Goal: Find specific page/section: Find specific page/section

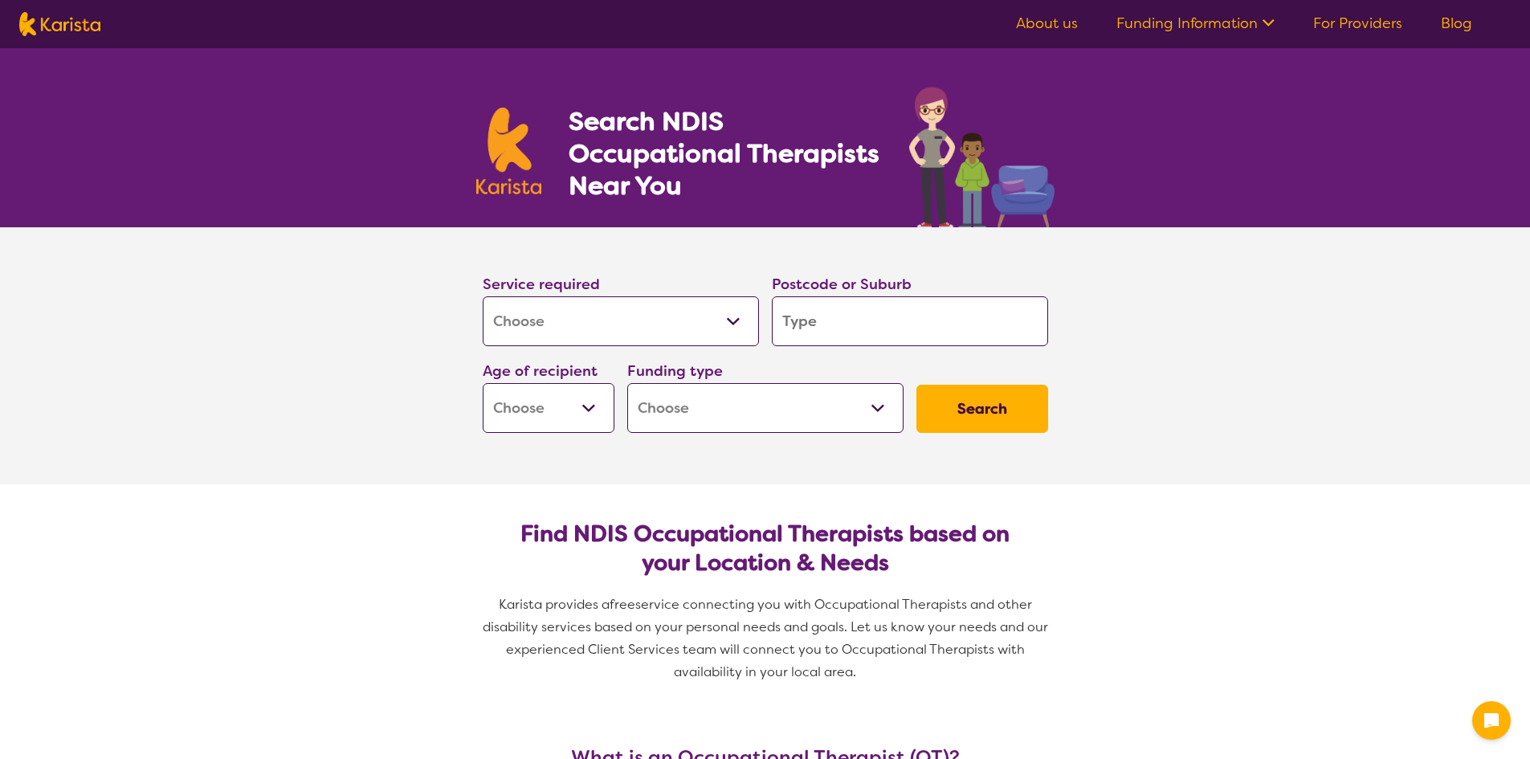
select select "[MEDICAL_DATA]"
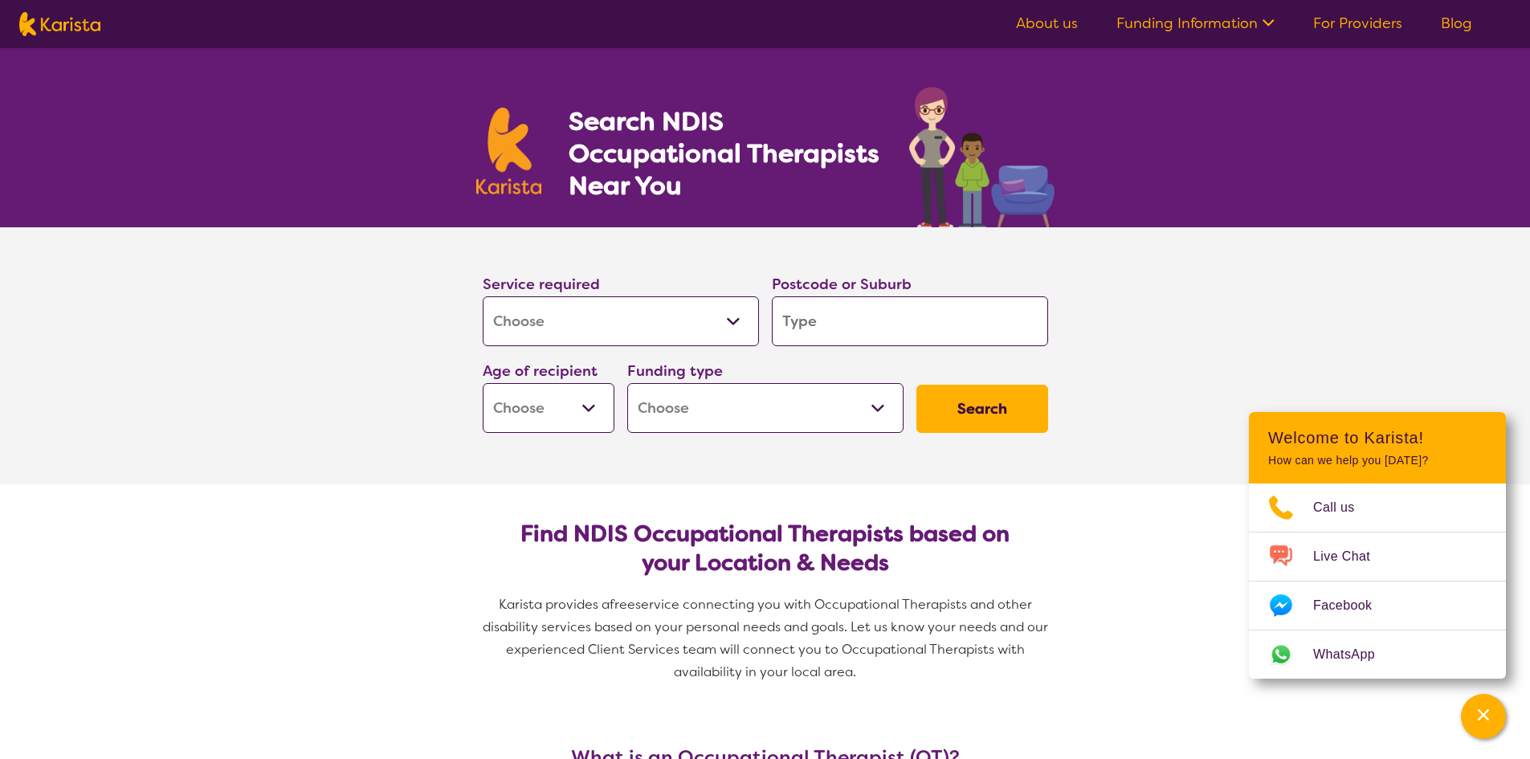
click at [719, 320] on select "Allied Health Assistant Assessment ([MEDICAL_DATA] or [MEDICAL_DATA]) Behaviour…" at bounding box center [621, 321] width 276 height 50
click at [671, 313] on select "Allied Health Assistant Assessment ([MEDICAL_DATA] or [MEDICAL_DATA]) Behaviour…" at bounding box center [621, 321] width 276 height 50
click at [841, 314] on input "search" at bounding box center [910, 321] width 276 height 50
type input "6"
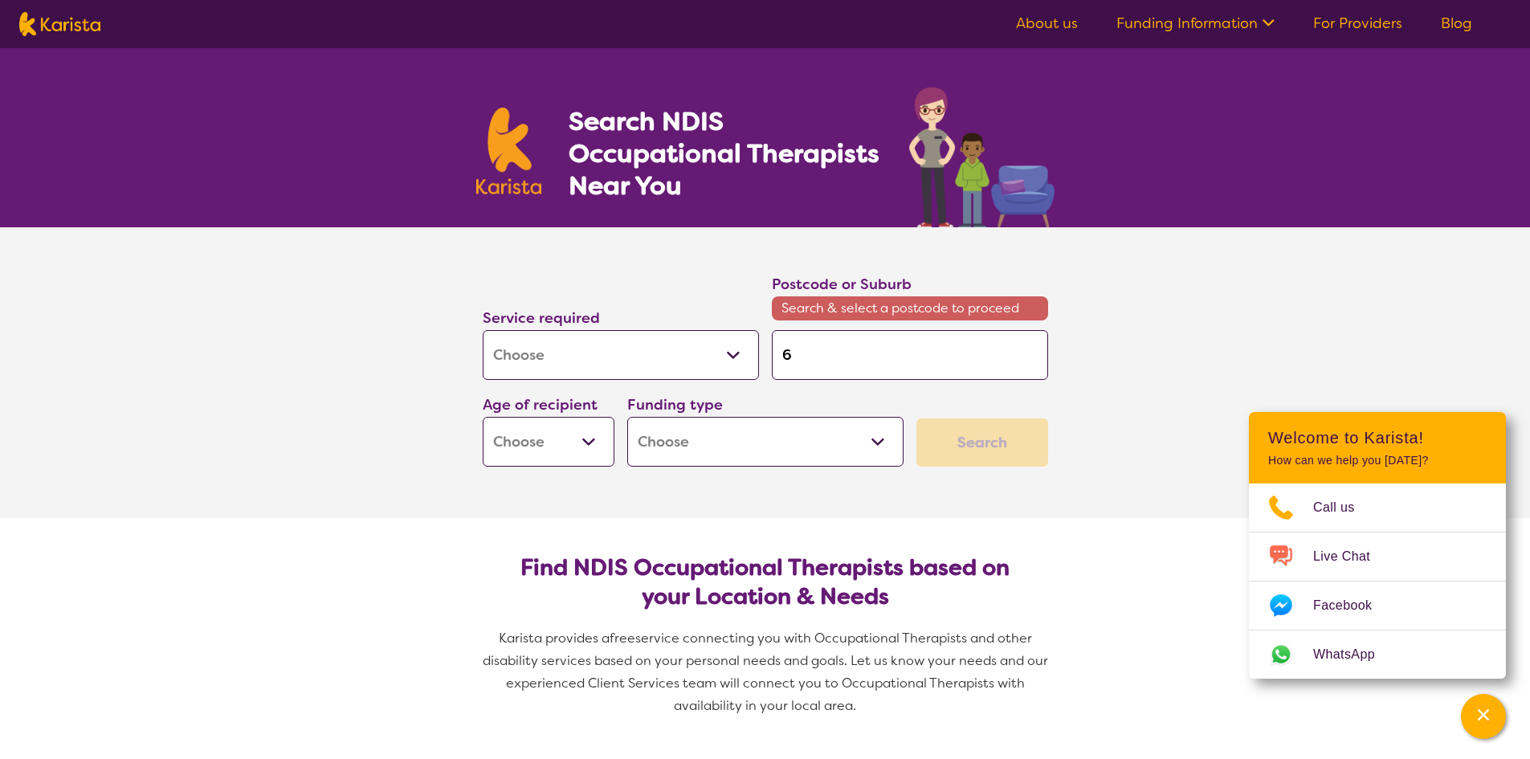
type input "67"
type input "674"
type input "6743"
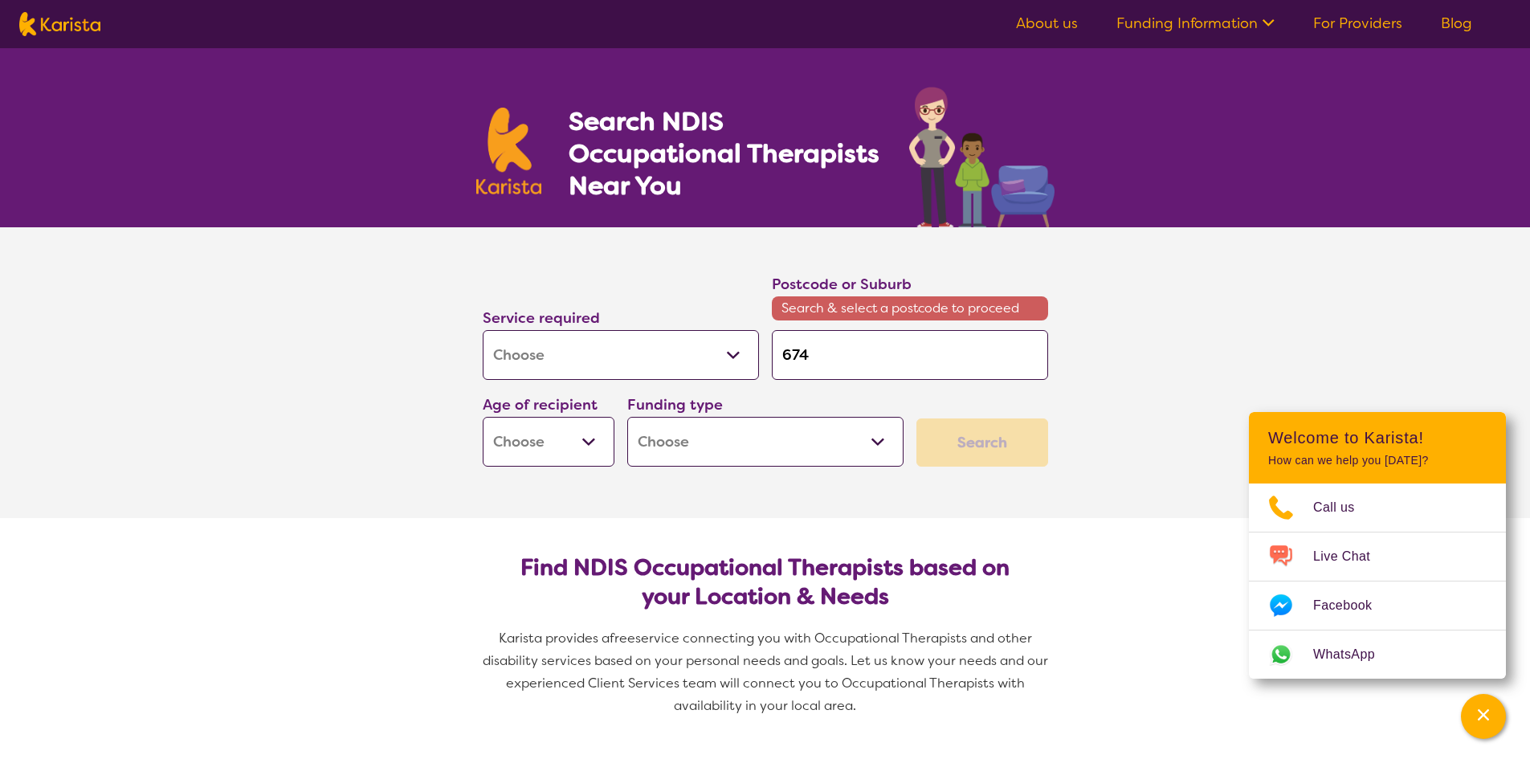
type input "6743"
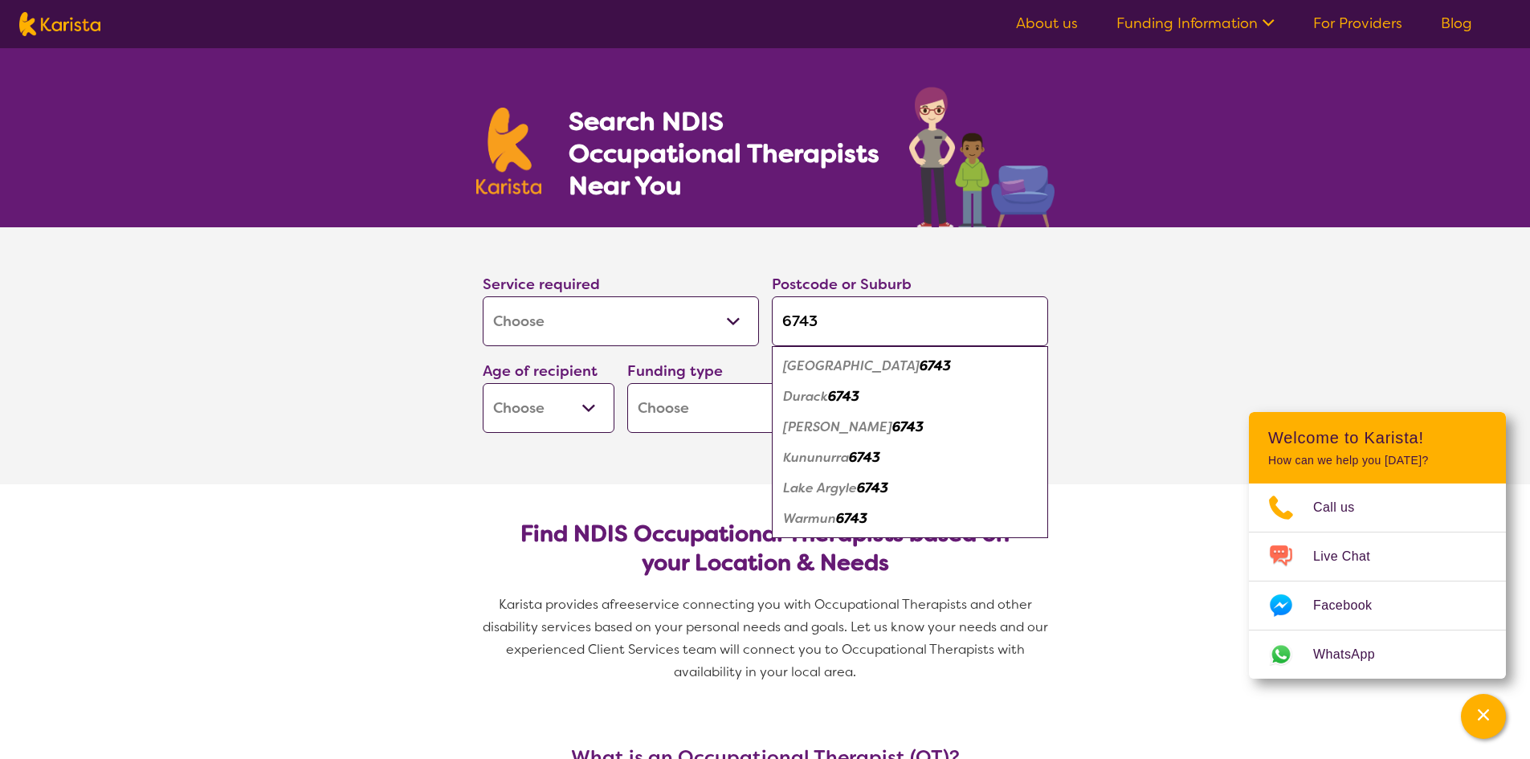
type input "6743"
click at [804, 468] on div "Kununurra 6743" at bounding box center [910, 457] width 260 height 31
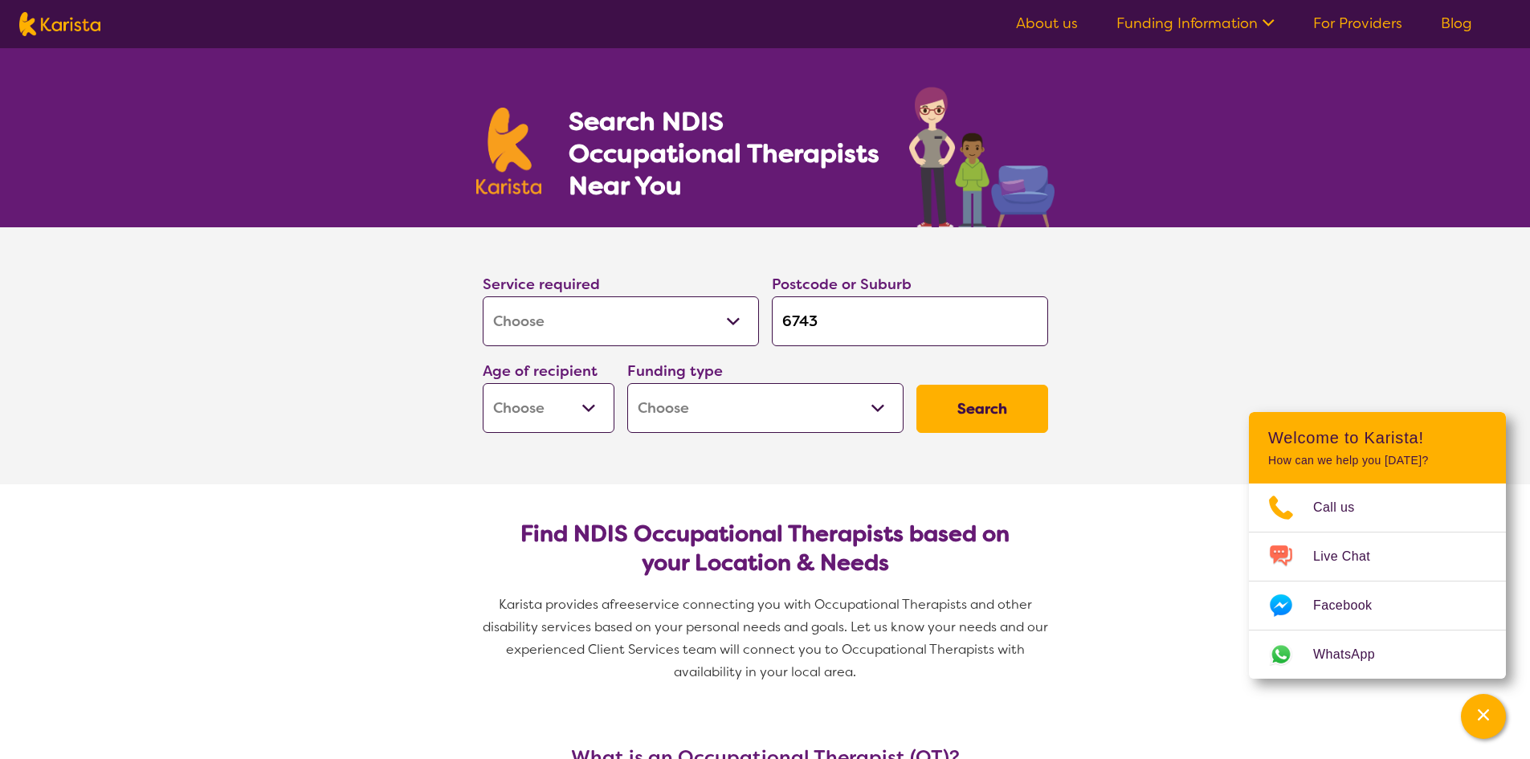
click at [968, 412] on button "Search" at bounding box center [982, 409] width 132 height 48
click at [575, 402] on select "Early Childhood - 0 to 9 Child - 10 to 11 Adolescent - 12 to 17 Adult - 18 to 6…" at bounding box center [549, 408] width 132 height 50
select select "CH"
click at [483, 383] on select "Early Childhood - 0 to 9 Child - 10 to 11 Adolescent - 12 to 17 Adult - 18 to 6…" at bounding box center [549, 408] width 132 height 50
select select "CH"
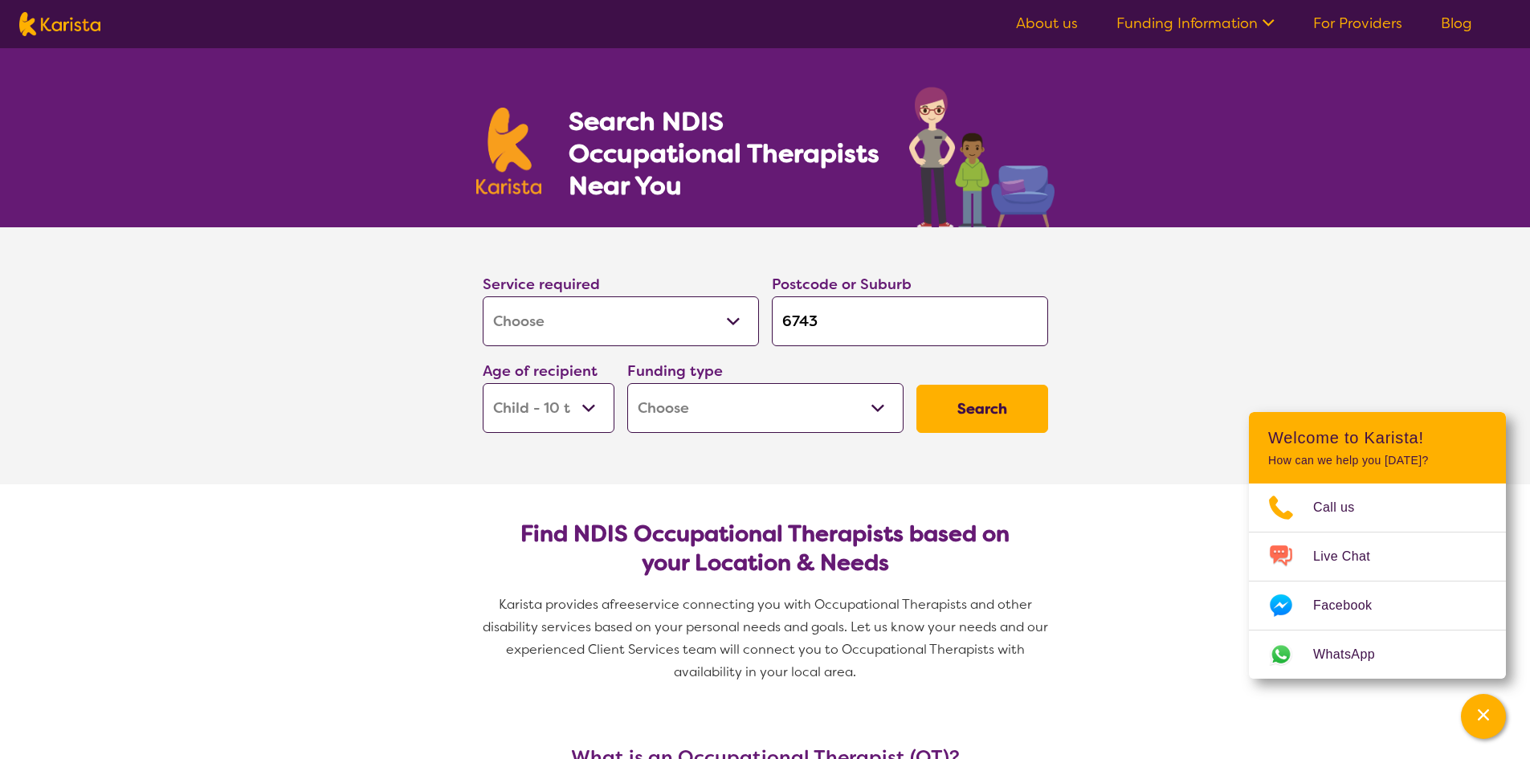
drag, startPoint x: 820, startPoint y: 410, endPoint x: 837, endPoint y: 409, distance: 17.7
click at [820, 410] on select "Home Care Package (HCP) National Disability Insurance Scheme (NDIS) I don't know" at bounding box center [765, 408] width 276 height 50
click at [849, 409] on select "Home Care Package (HCP) National Disability Insurance Scheme (NDIS) I don't know" at bounding box center [765, 408] width 276 height 50
drag, startPoint x: 849, startPoint y: 409, endPoint x: 852, endPoint y: 423, distance: 14.8
click at [849, 409] on select "Home Care Package (HCP) National Disability Insurance Scheme (NDIS) I don't know" at bounding box center [765, 408] width 276 height 50
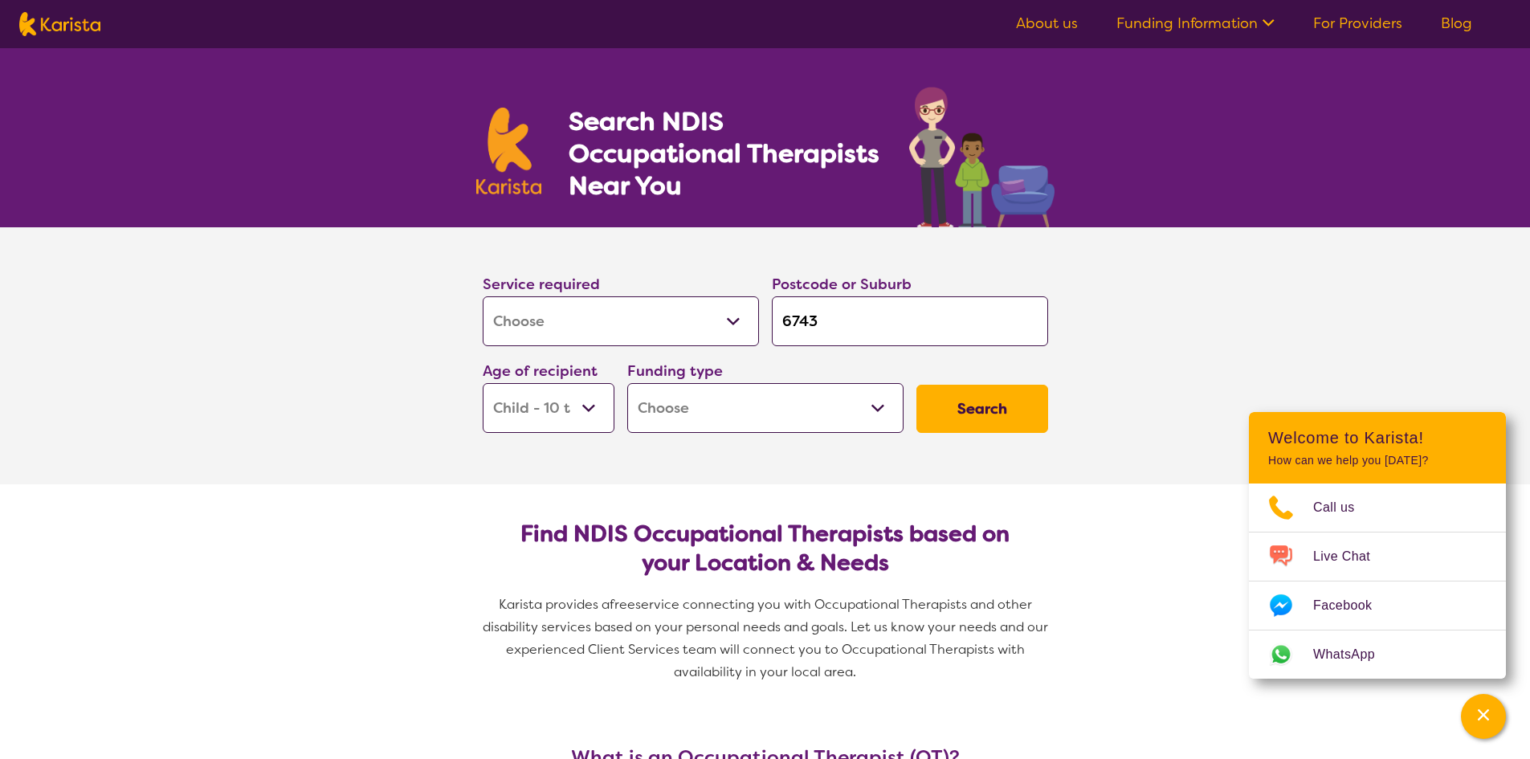
select select "NDIS"
click at [627, 383] on select "Home Care Package (HCP) National Disability Insurance Scheme (NDIS) I don't know" at bounding box center [765, 408] width 276 height 50
select select "NDIS"
click at [988, 412] on button "Search" at bounding box center [982, 409] width 132 height 48
